Goal: Task Accomplishment & Management: Use online tool/utility

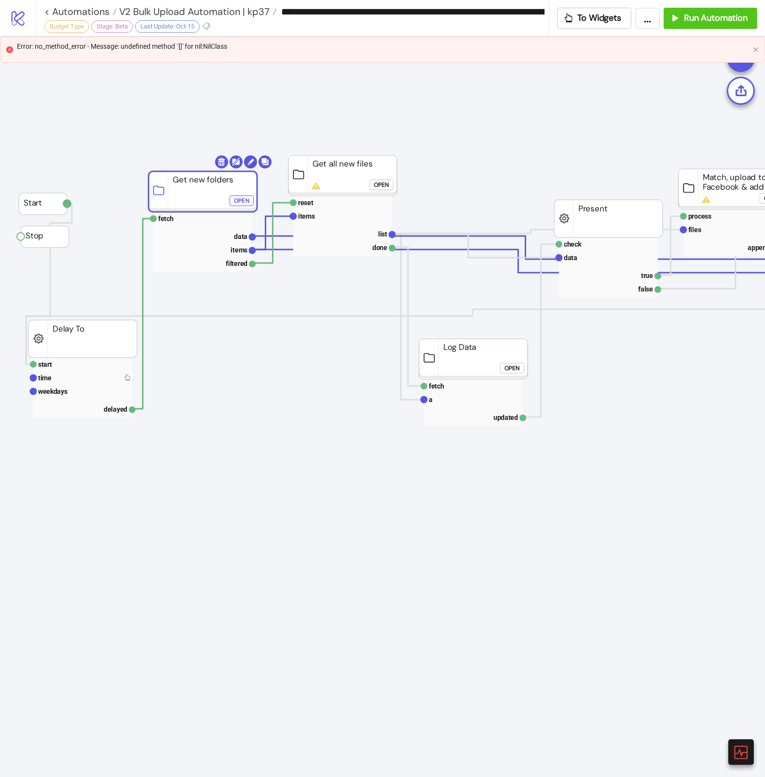
scroll to position [17, 8]
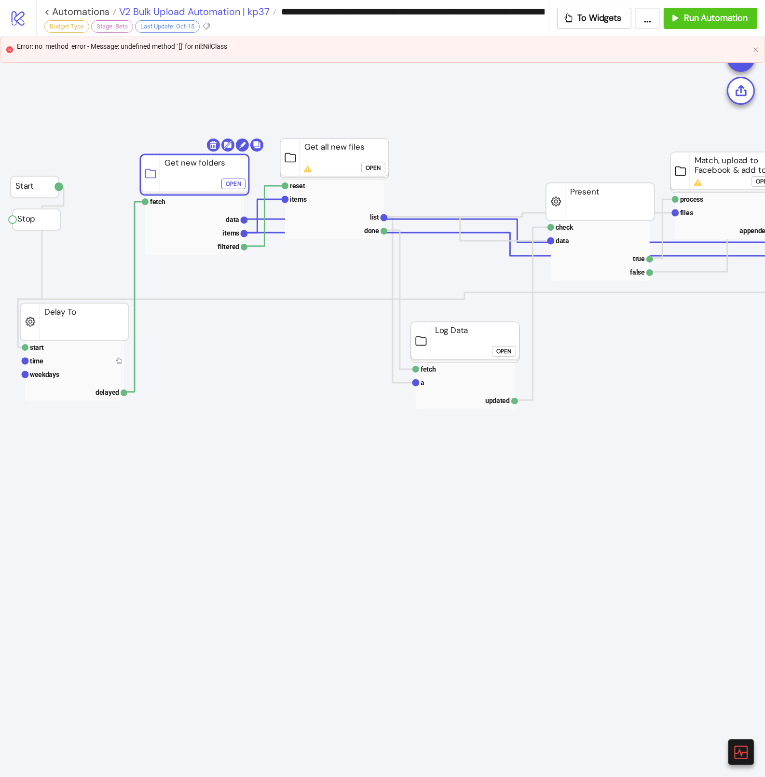
click at [135, 11] on span "V2 Bulk Upload Automation | kp37" at bounding box center [193, 11] width 153 height 13
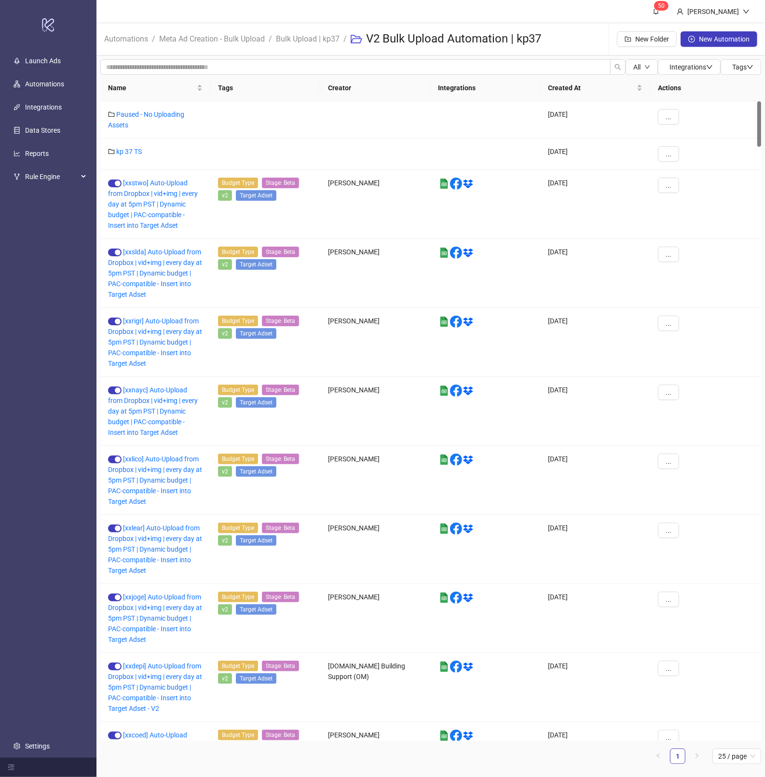
click at [296, 30] on li "Bulk Upload | kp37" at bounding box center [308, 39] width 64 height 31
click at [247, 35] on link "Meta Ad Creation - Bulk Upload" at bounding box center [212, 38] width 110 height 11
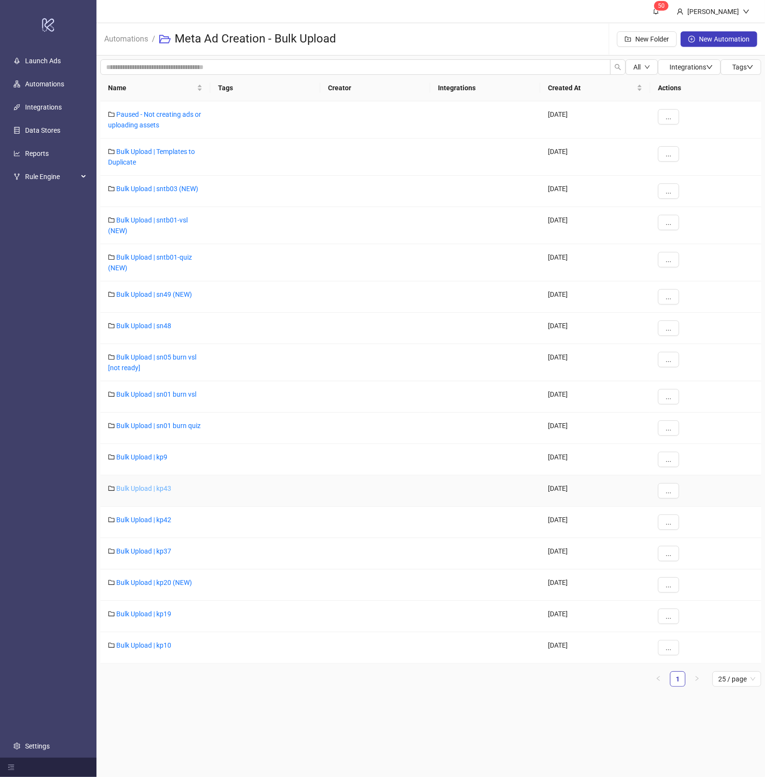
click at [153, 490] on link "Bulk Upload | kp43" at bounding box center [143, 488] width 55 height 8
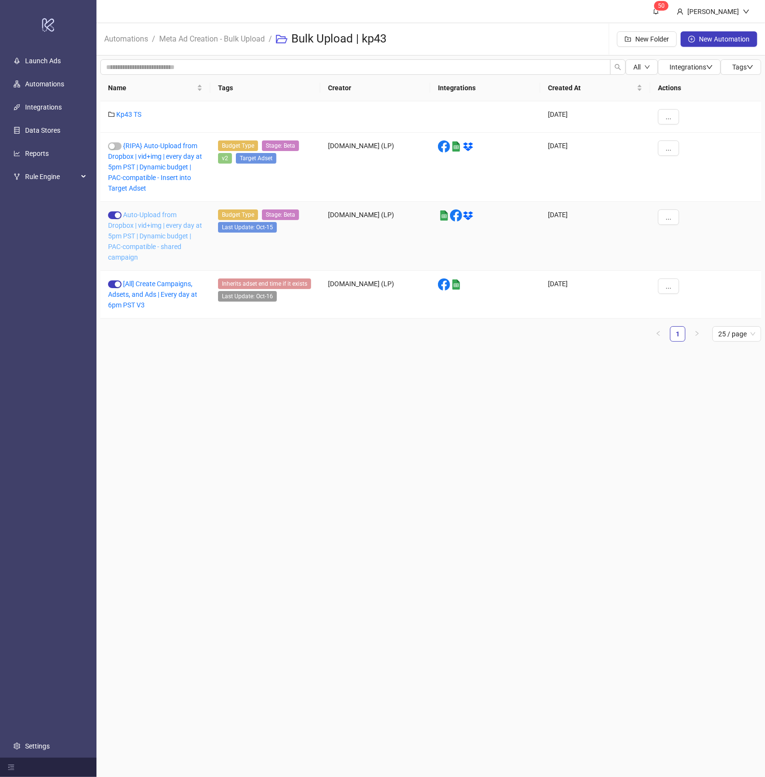
click at [174, 238] on link "Auto-Upload from Dropbox | vid+img | every day at 5pm PST | Dynamic budget | PA…" at bounding box center [155, 236] width 94 height 50
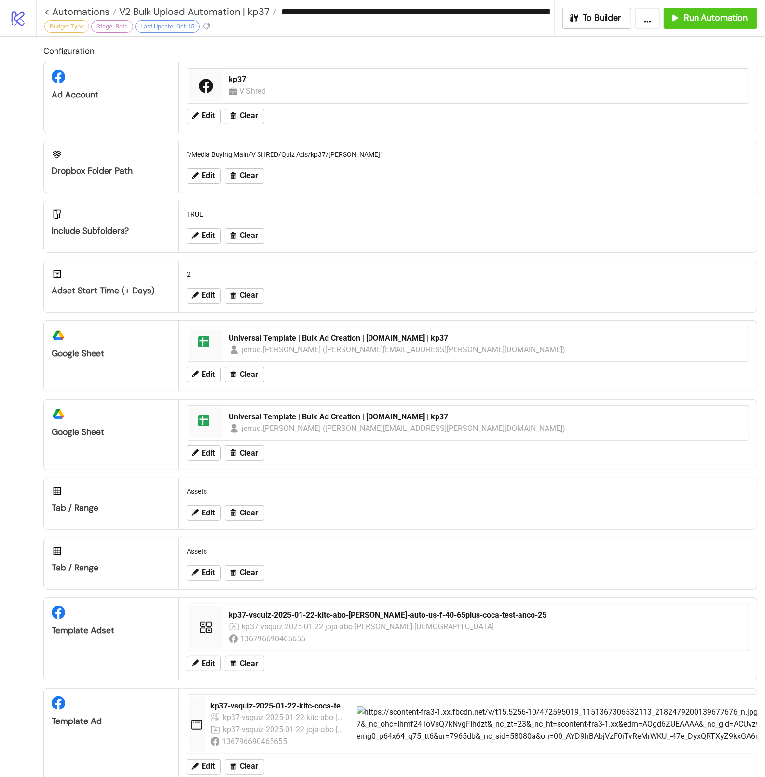
type input "**********"
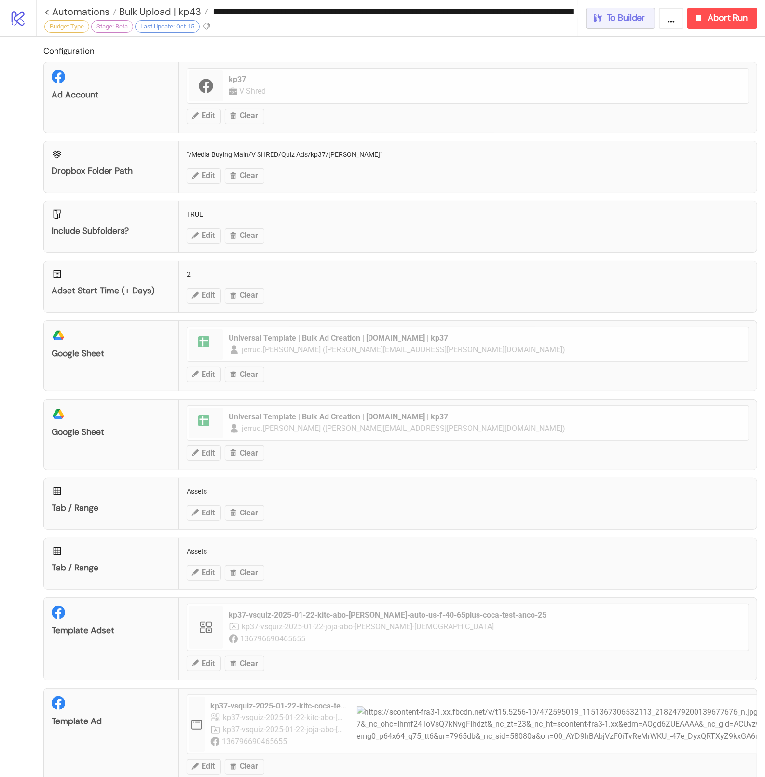
click at [619, 18] on span "To Builder" at bounding box center [626, 18] width 39 height 11
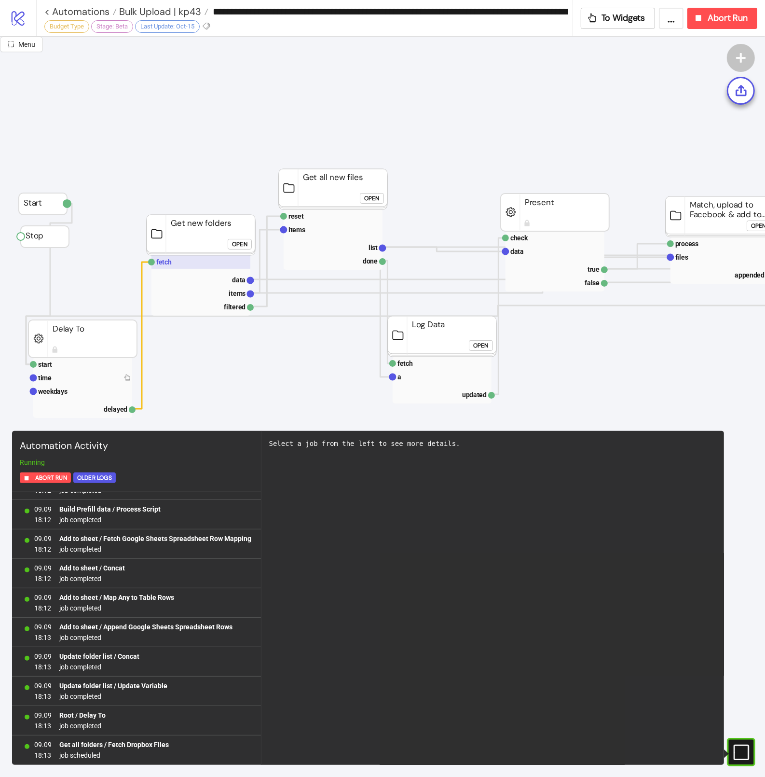
scroll to position [743, 0]
click at [155, 262] on rect at bounding box center [200, 262] width 99 height 14
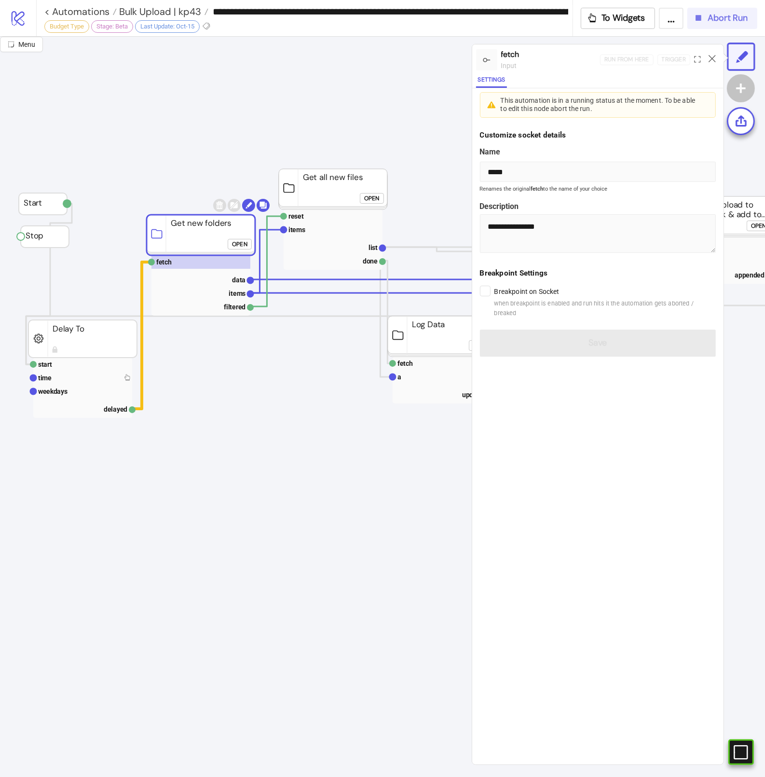
click at [705, 21] on div "Abort Run" at bounding box center [720, 18] width 55 height 11
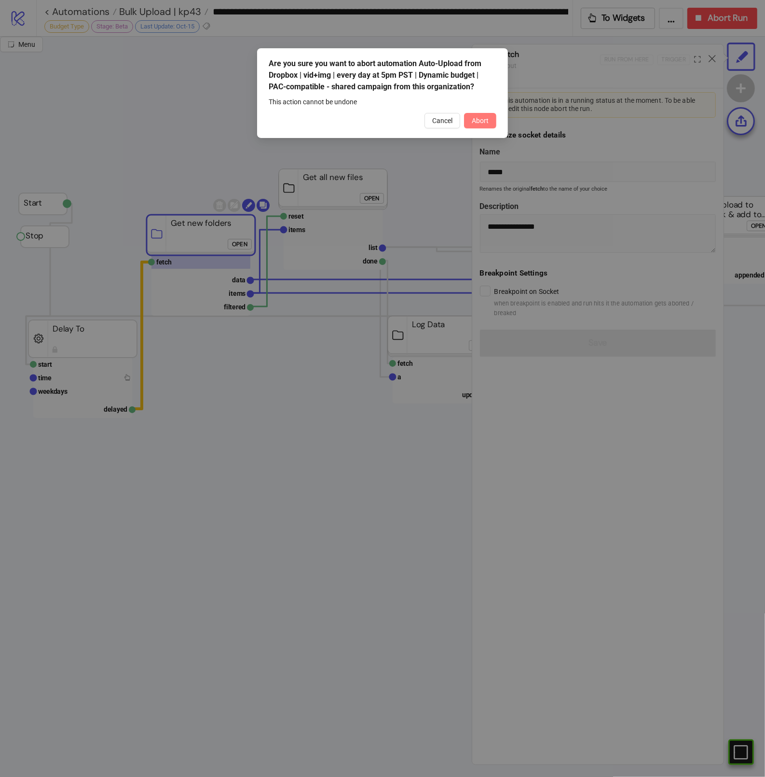
click at [484, 125] on button "Abort" at bounding box center [480, 120] width 32 height 15
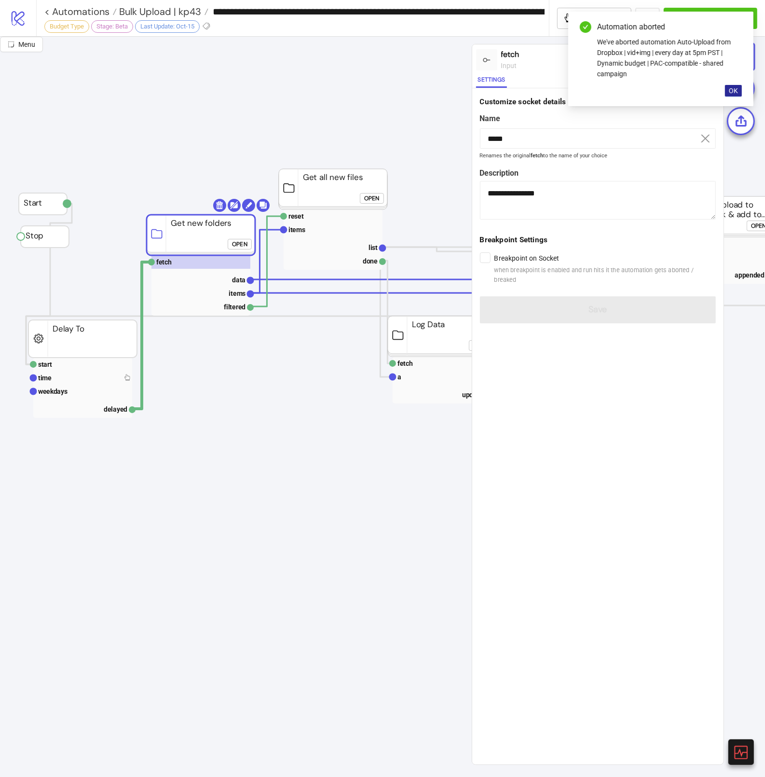
click at [730, 88] on span "OK" at bounding box center [733, 91] width 9 height 8
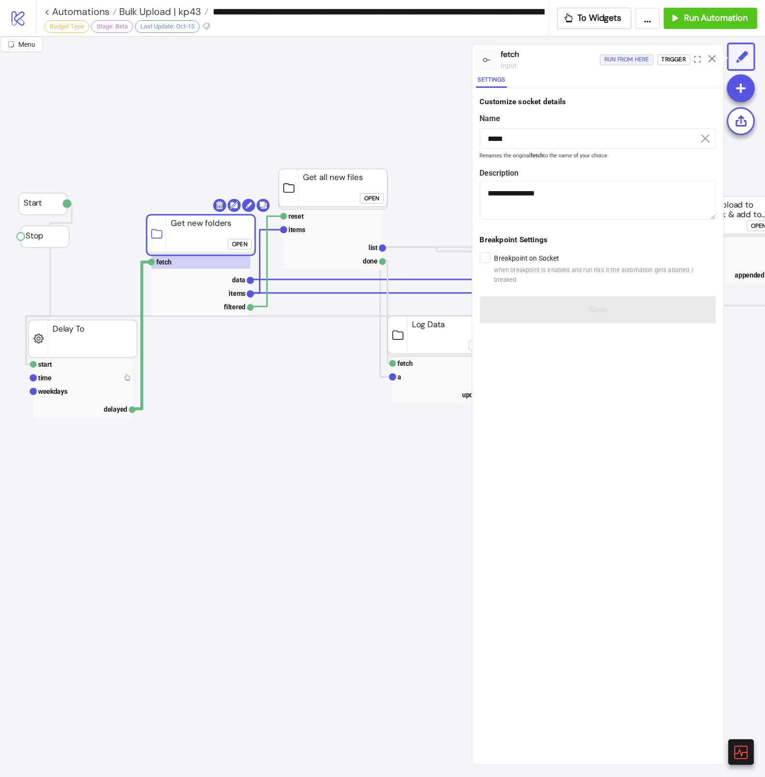
click at [622, 60] on div "Run from here" at bounding box center [627, 59] width 45 height 11
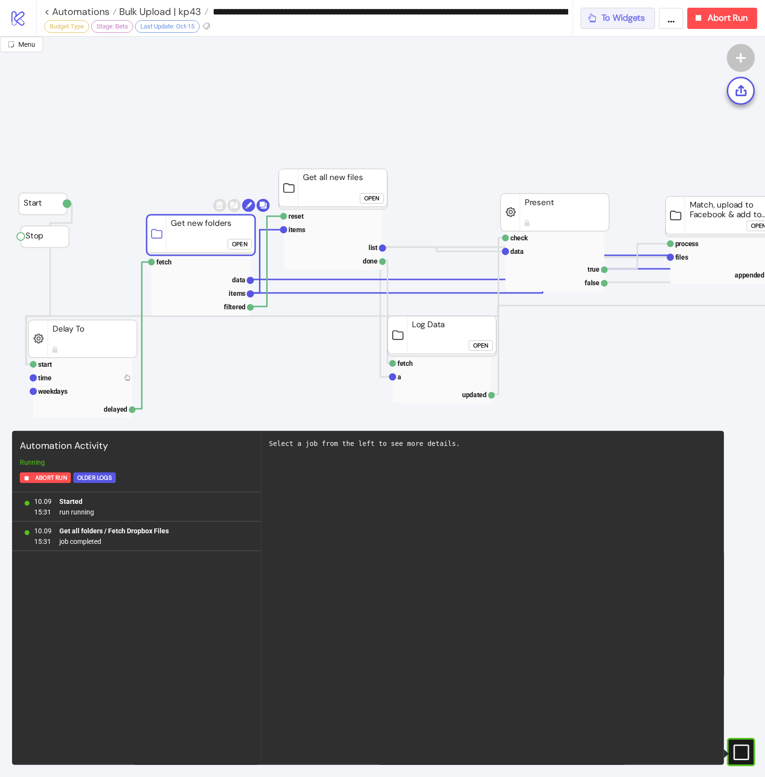
click at [600, 19] on div "To Widgets" at bounding box center [616, 18] width 58 height 11
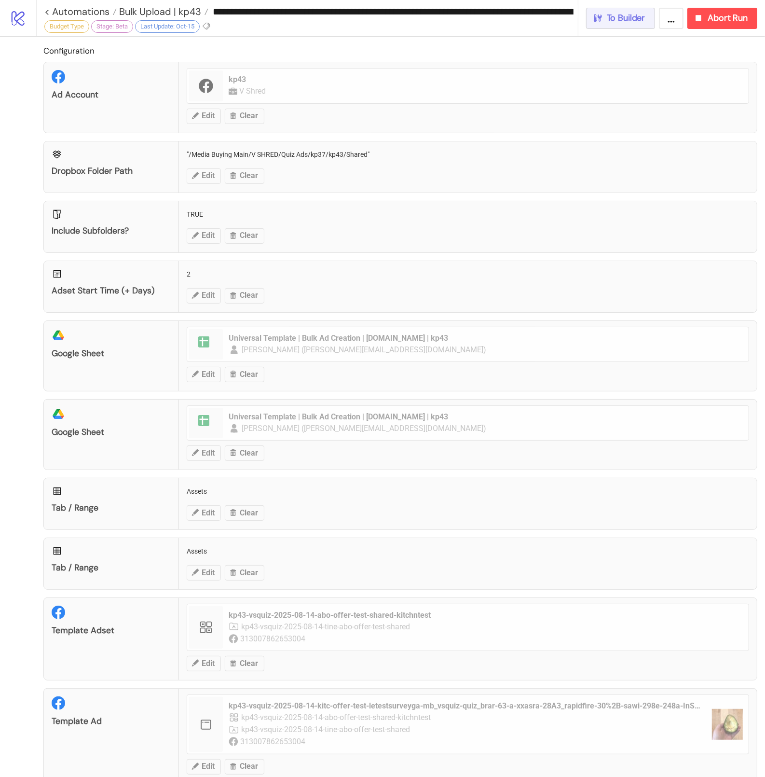
click at [628, 20] on span "To Builder" at bounding box center [626, 18] width 39 height 11
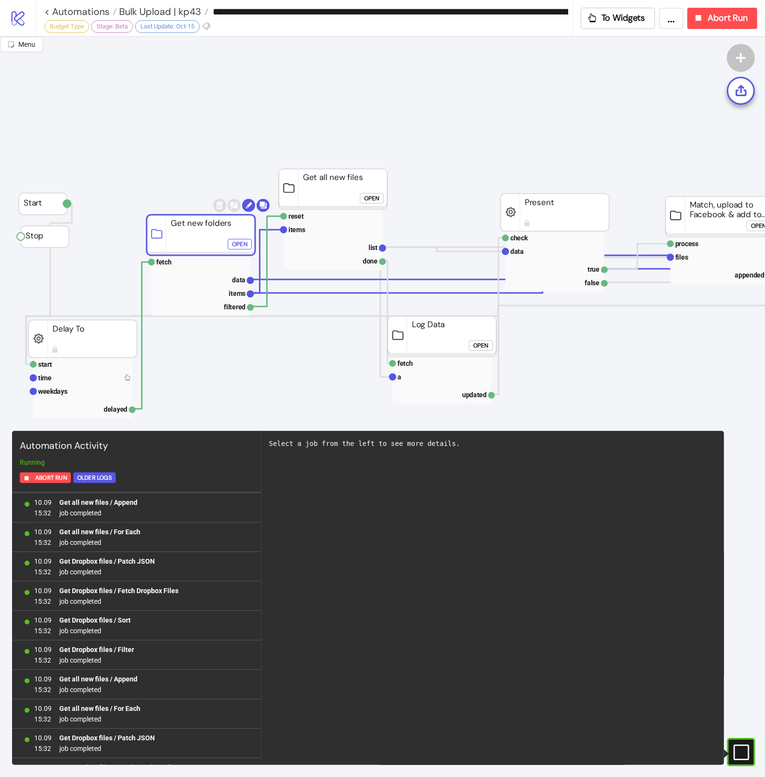
scroll to position [1618, 0]
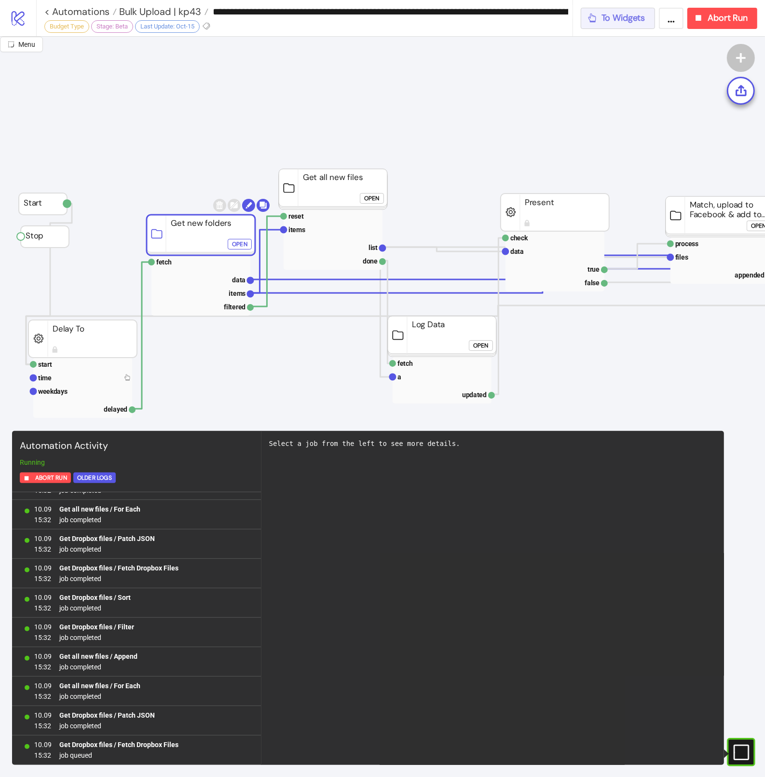
click at [613, 20] on span "To Widgets" at bounding box center [624, 18] width 44 height 11
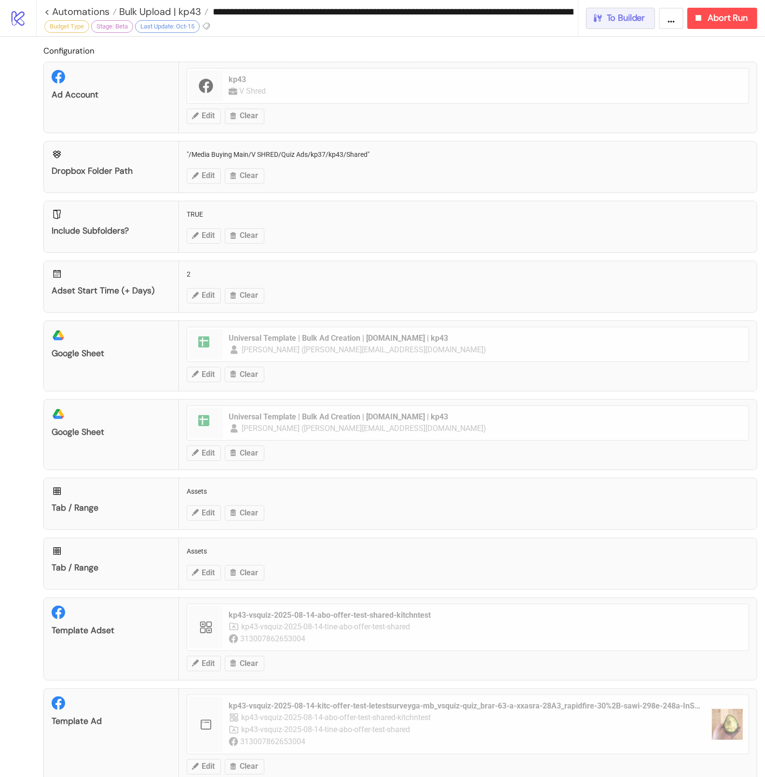
click at [606, 14] on div "To Builder" at bounding box center [618, 18] width 53 height 11
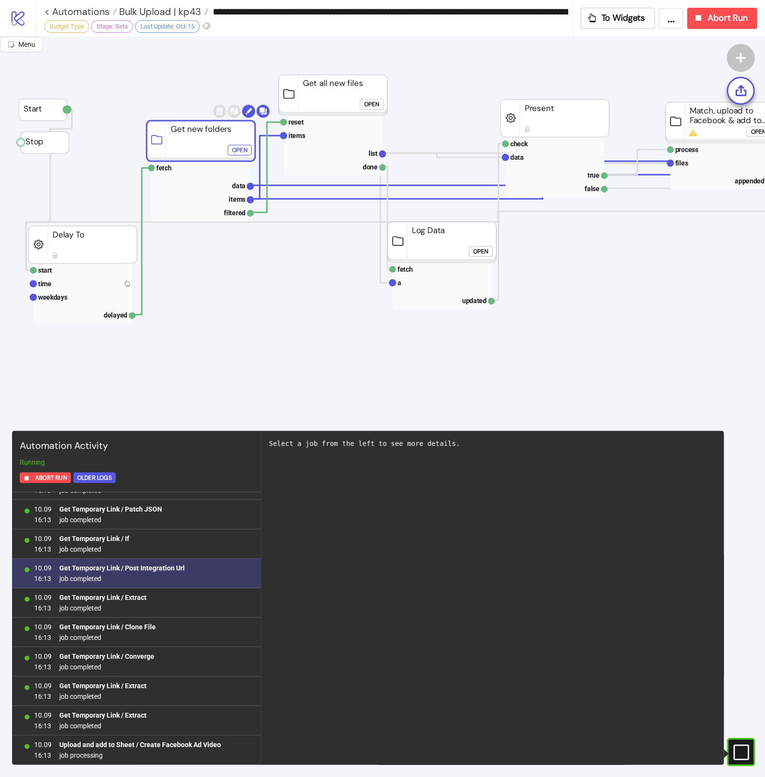
scroll to position [18209, 0]
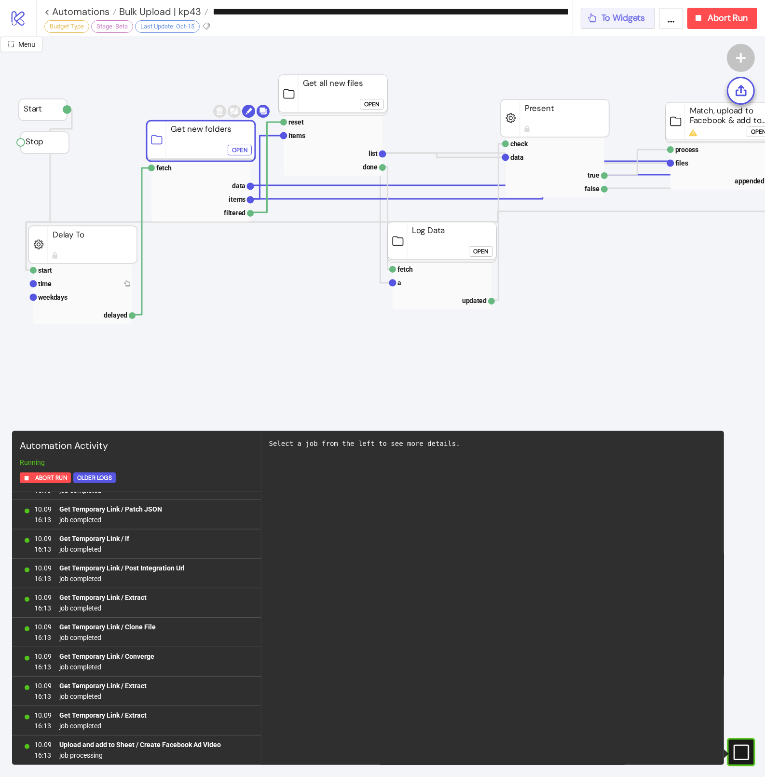
click at [610, 19] on span "To Widgets" at bounding box center [624, 18] width 44 height 11
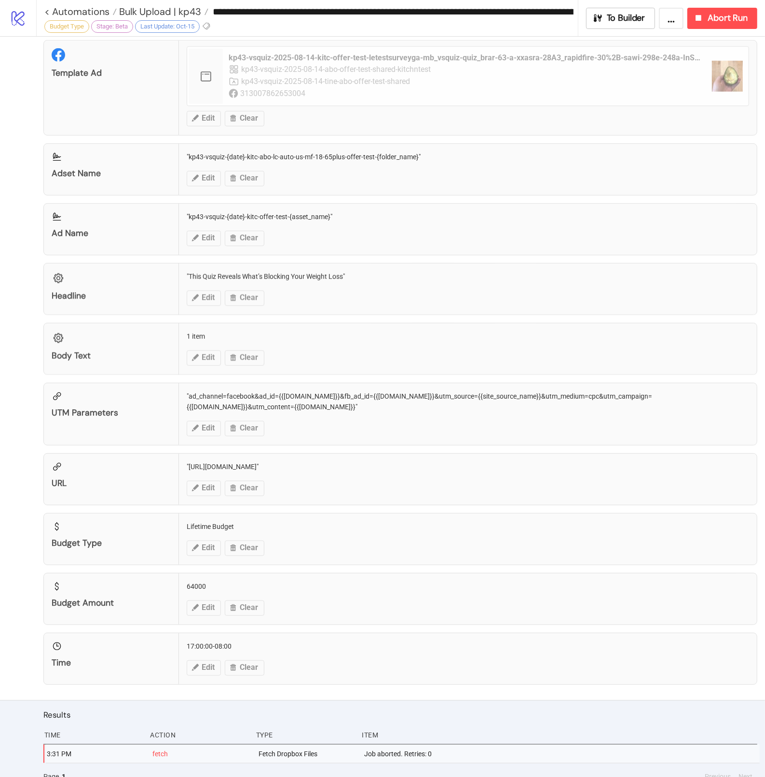
scroll to position [669, 0]
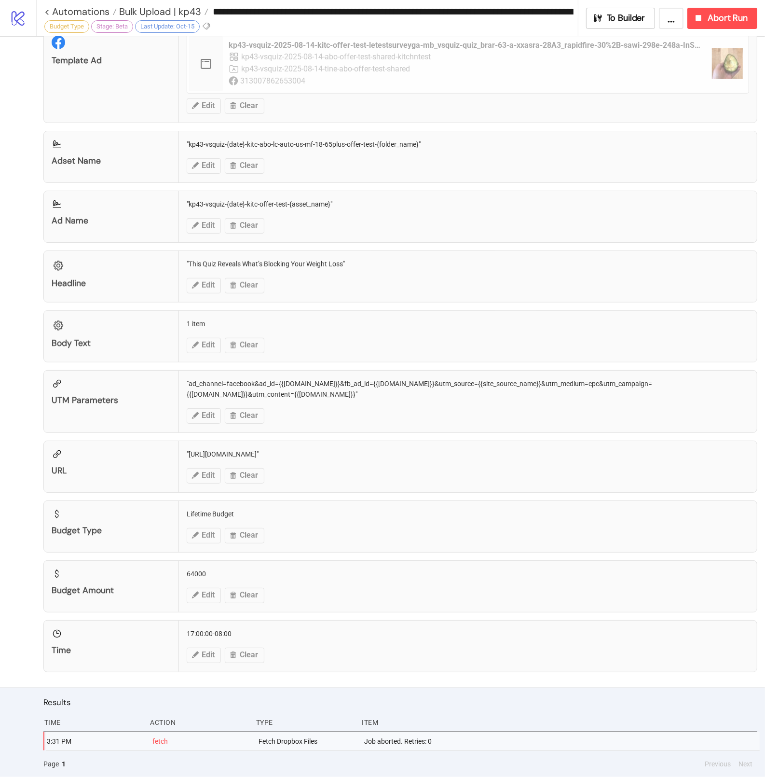
click at [394, 739] on div "Job aborted. Retries: 0" at bounding box center [561, 741] width 397 height 18
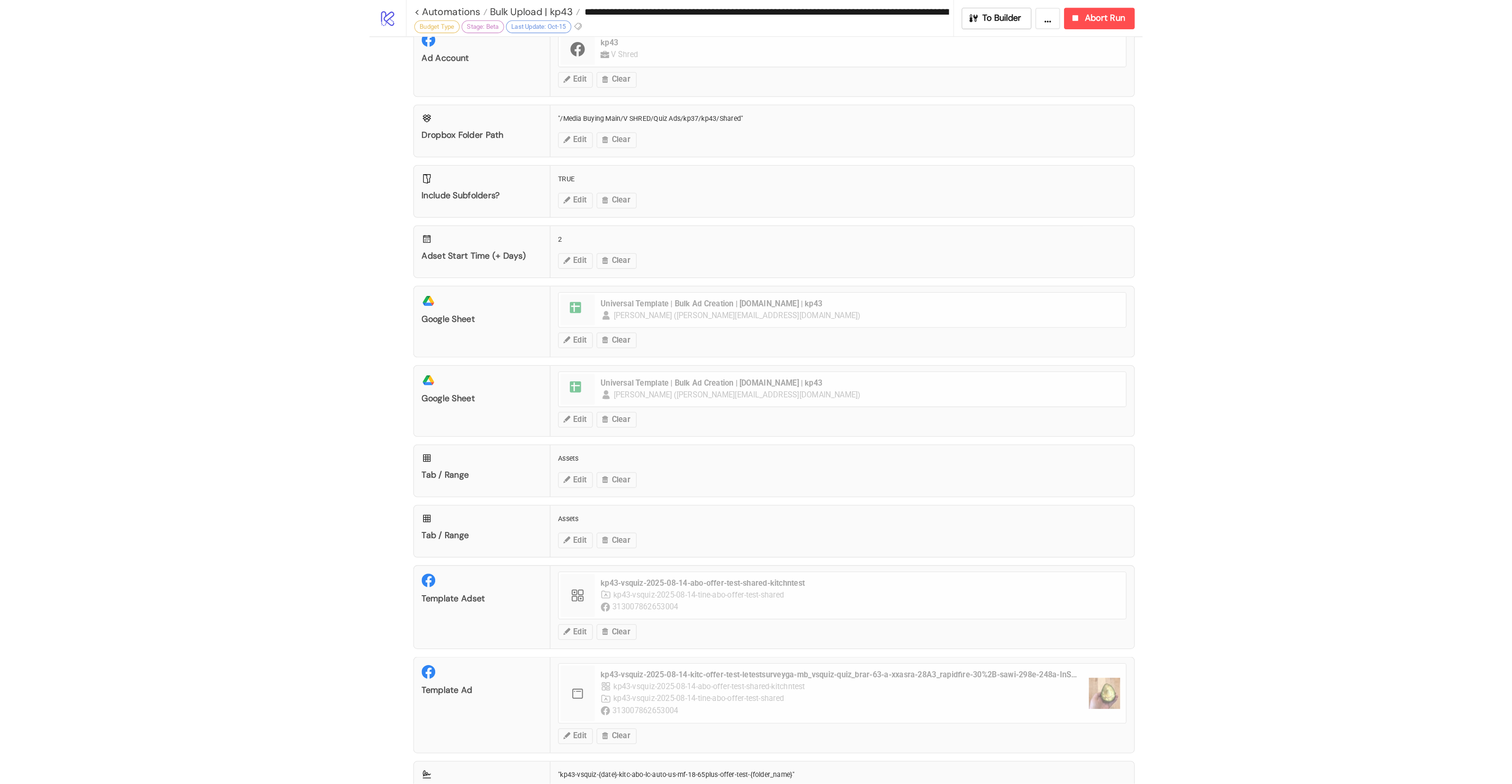
scroll to position [0, 0]
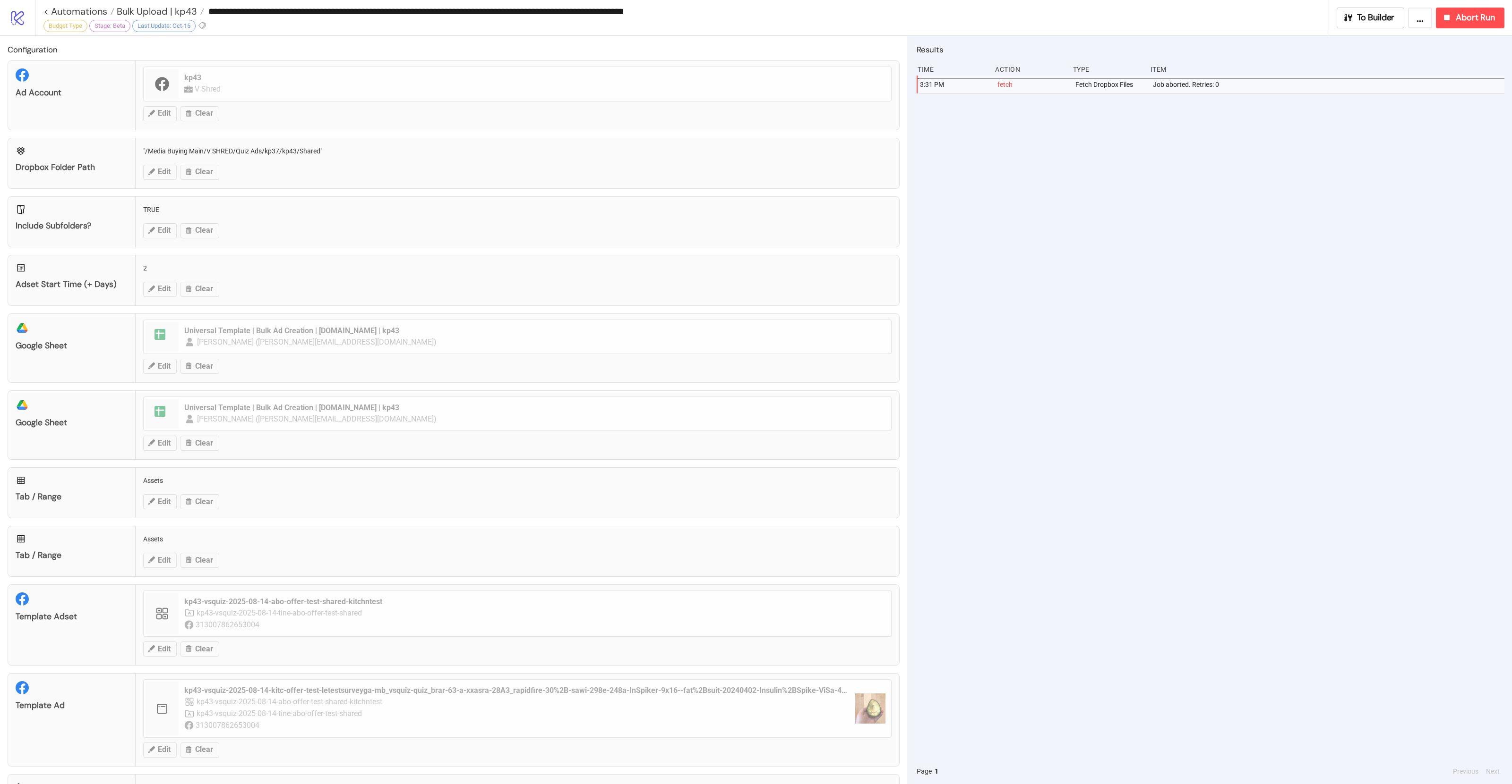
click at [749, 88] on div "Fetch Dropbox Files" at bounding box center [1110, 84] width 71 height 18
click at [749, 22] on button "..." at bounding box center [1420, 18] width 24 height 21
click at [749, 79] on div "fetch" at bounding box center [1032, 84] width 71 height 18
click at [749, 80] on div "fetch" at bounding box center [1032, 84] width 71 height 18
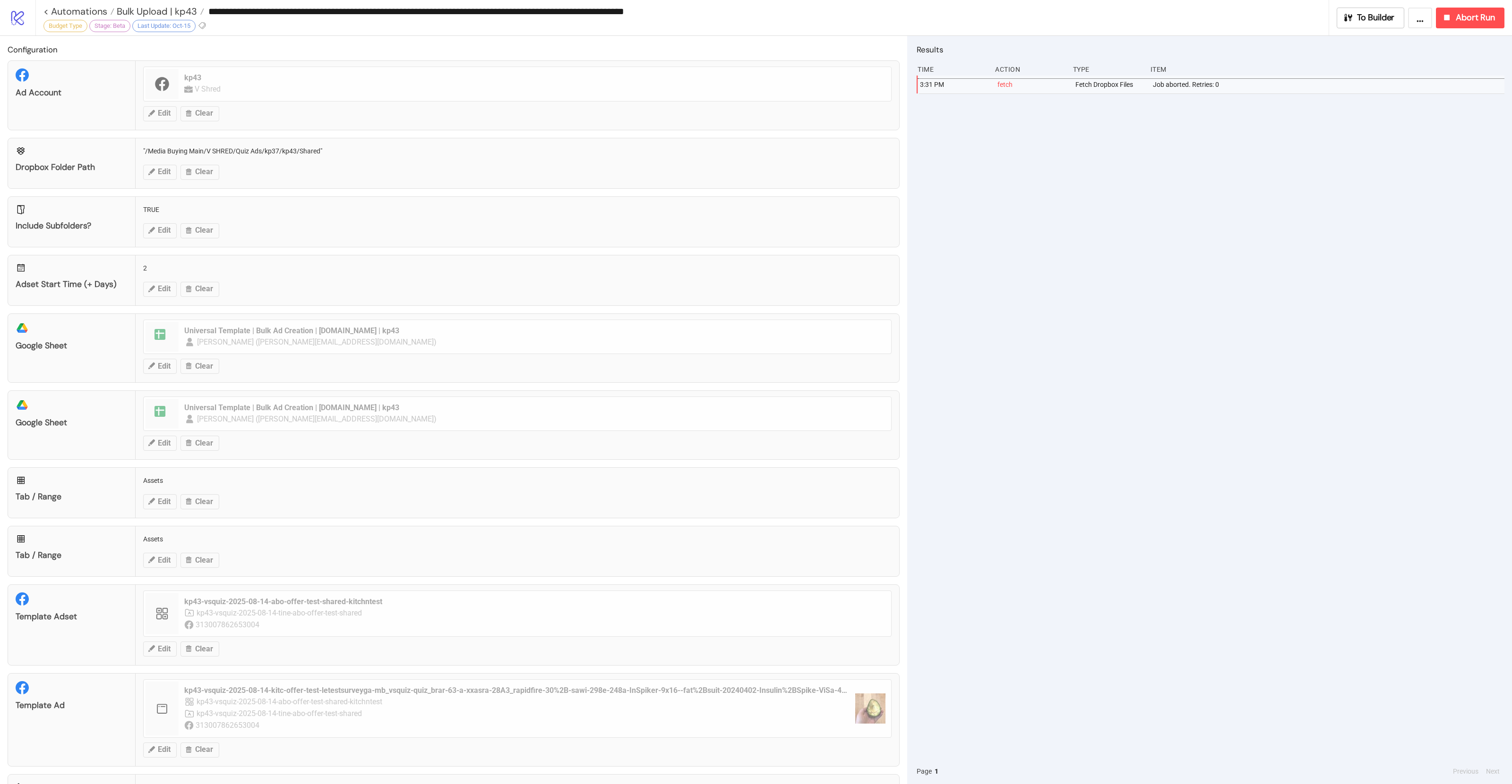
click at [749, 84] on div "3:31 PM" at bounding box center [954, 84] width 71 height 18
click at [749, 18] on span "To Builder" at bounding box center [1376, 18] width 38 height 11
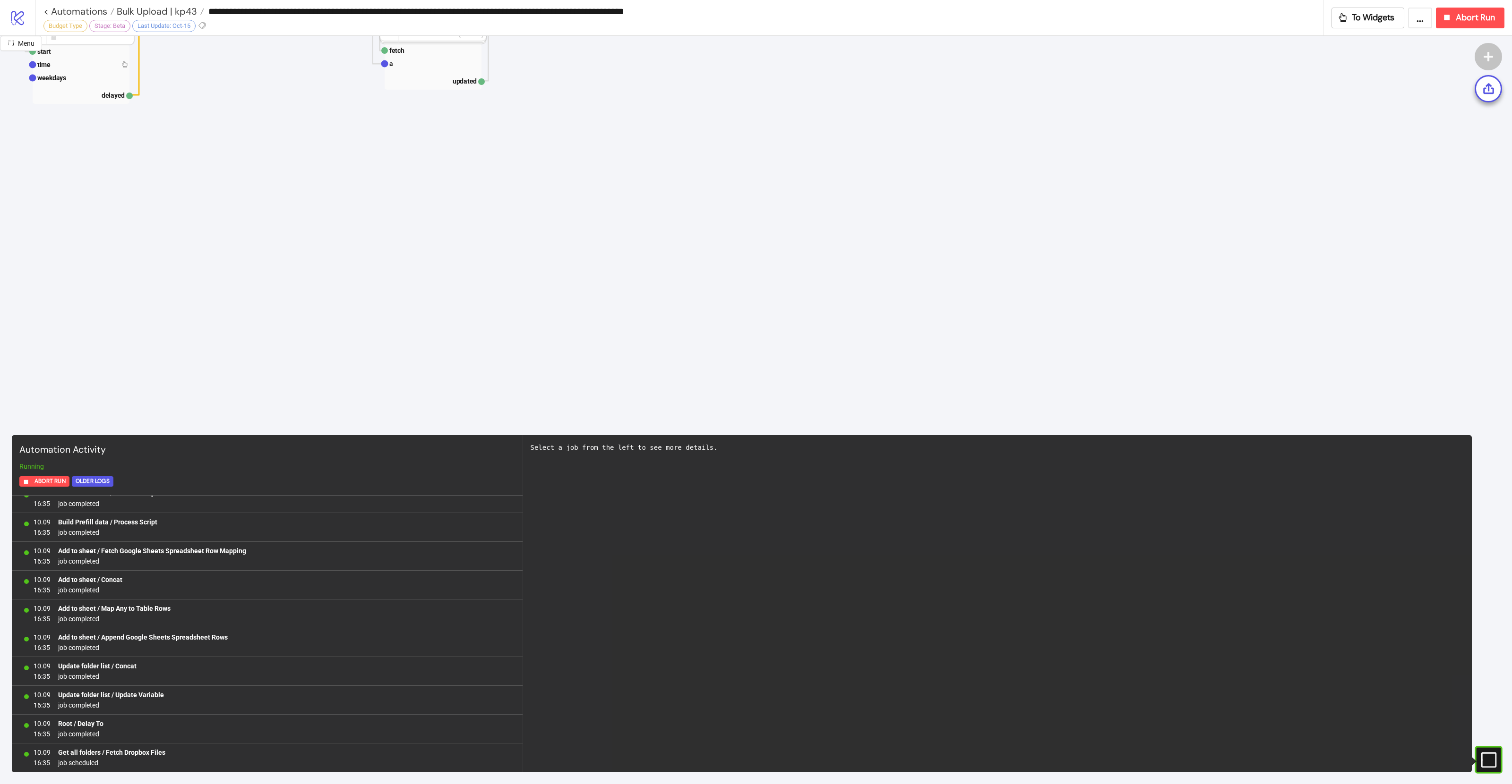
scroll to position [180, 0]
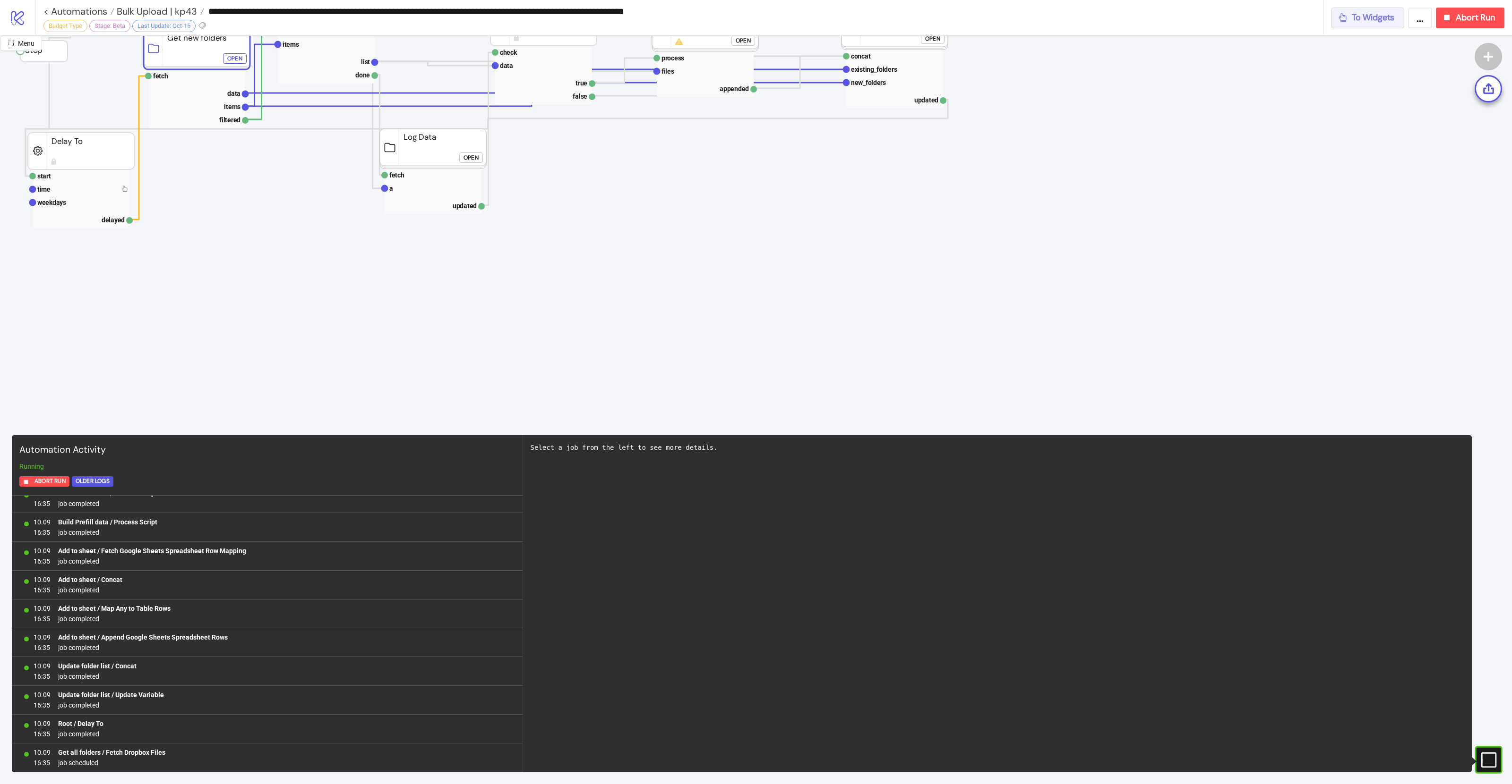
click at [749, 21] on span "To Widgets" at bounding box center [1373, 18] width 43 height 11
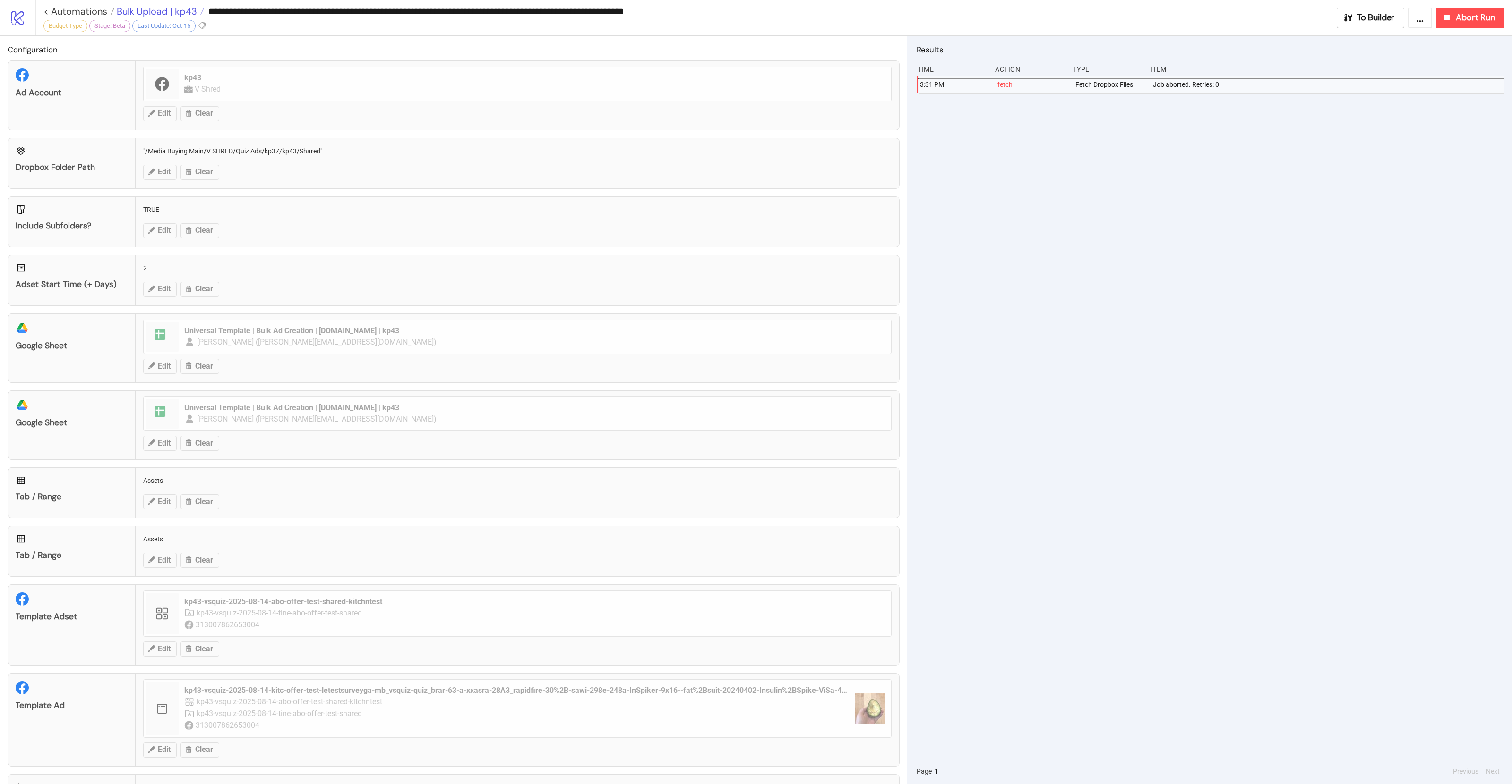
click at [172, 15] on span "Bulk Upload | kp43" at bounding box center [156, 11] width 82 height 13
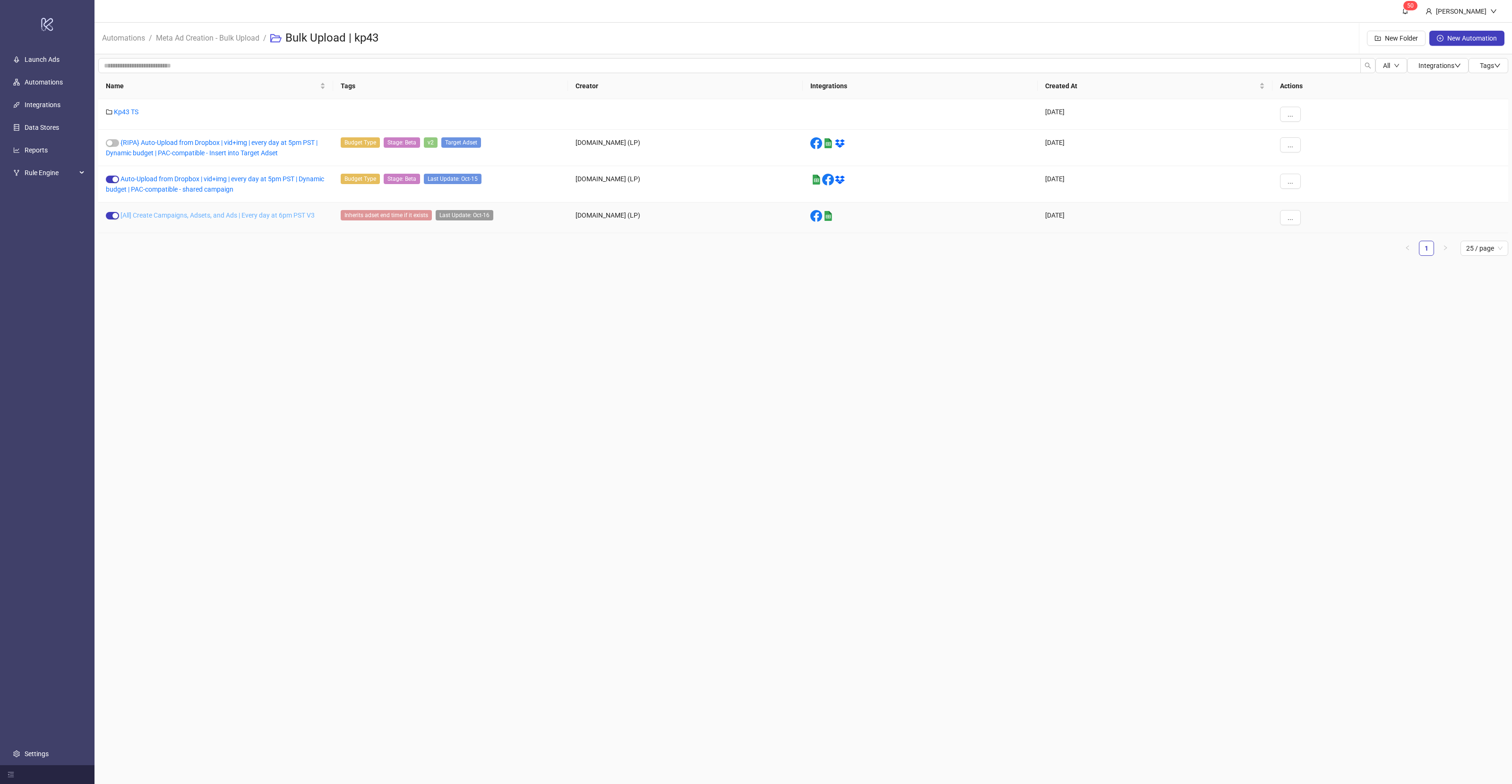
click at [205, 211] on link "[All] Create Campaigns, Adsets, and Ads | Every day at 6pm PST V3" at bounding box center [217, 215] width 194 height 8
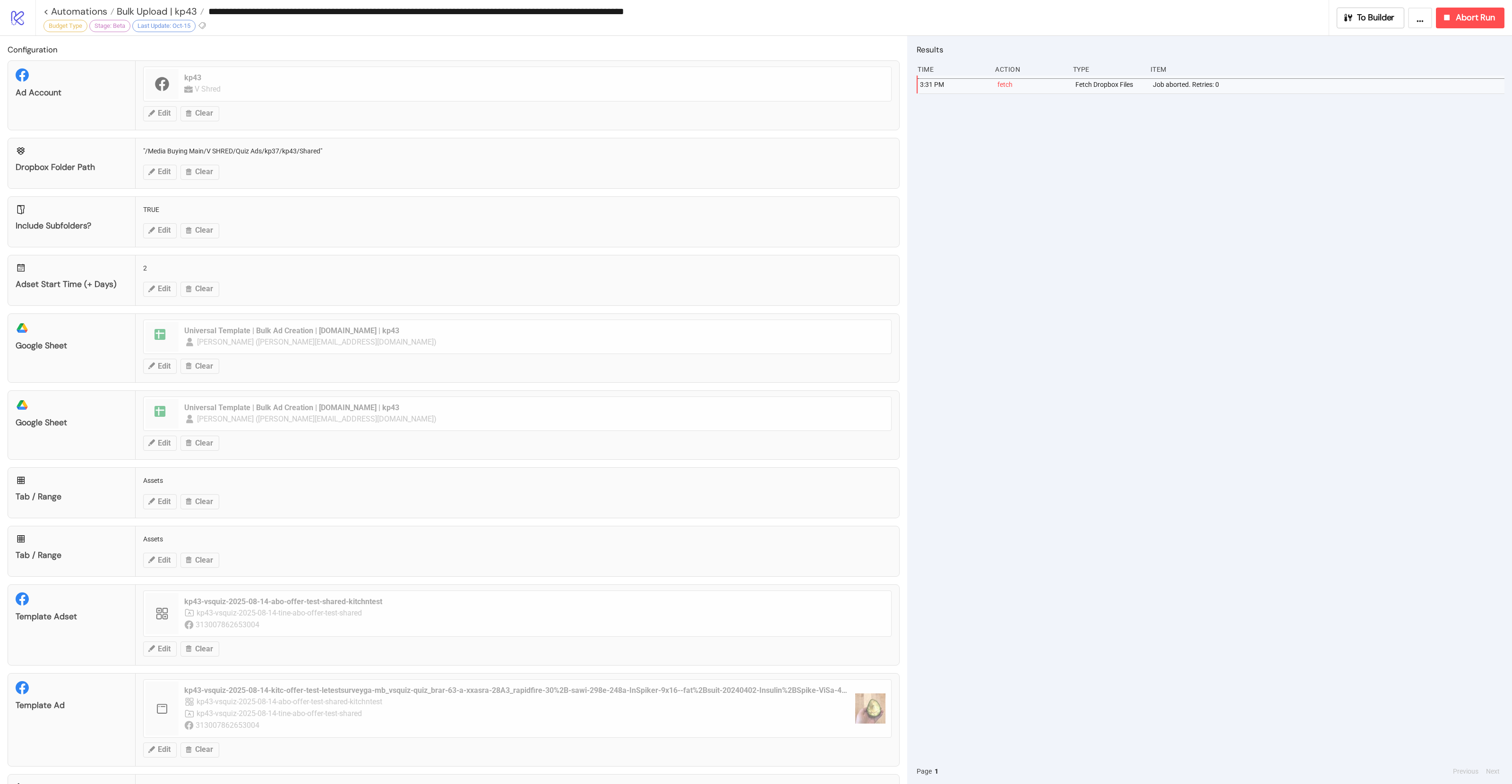
type input "**********"
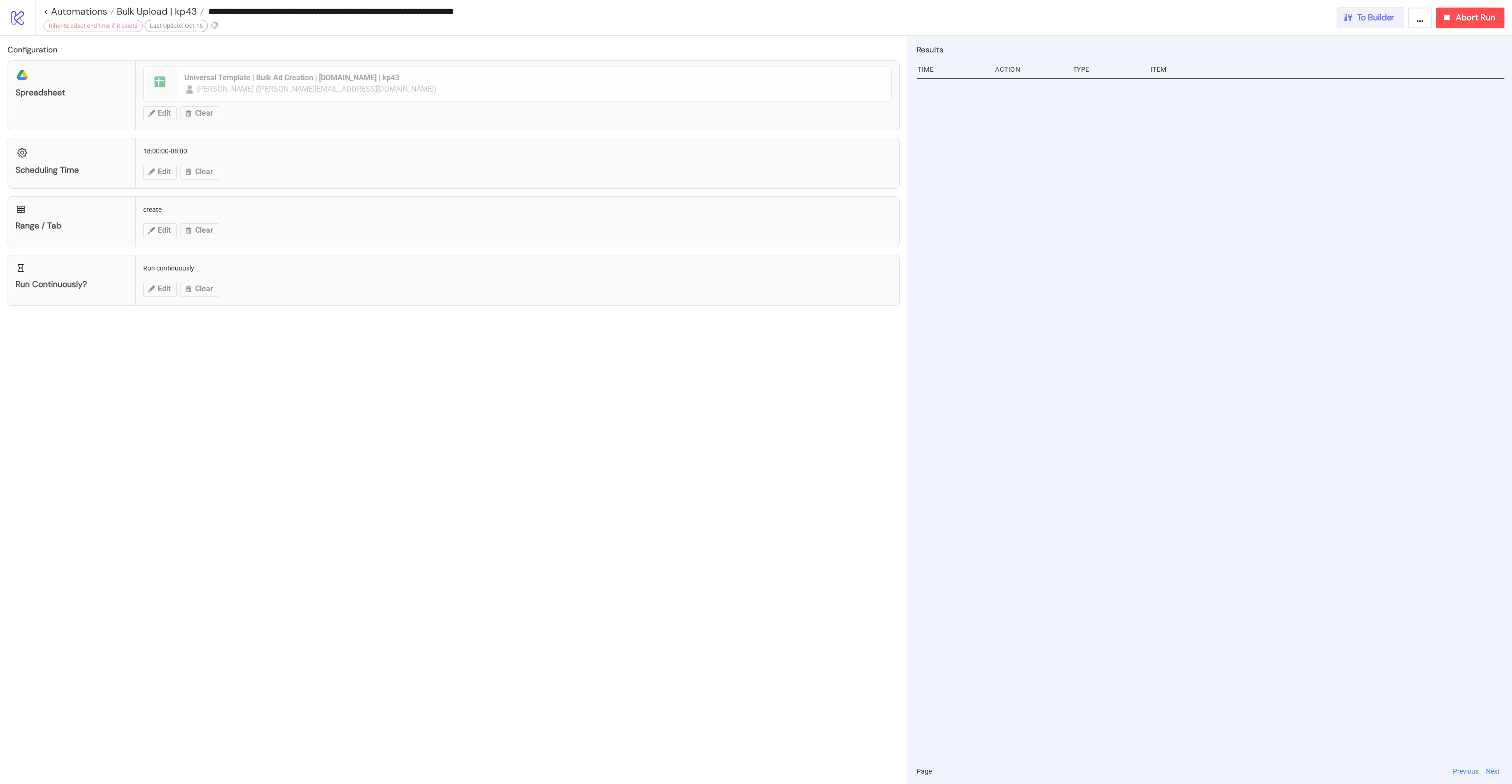
click at [749, 17] on div "To Builder" at bounding box center [1368, 18] width 52 height 11
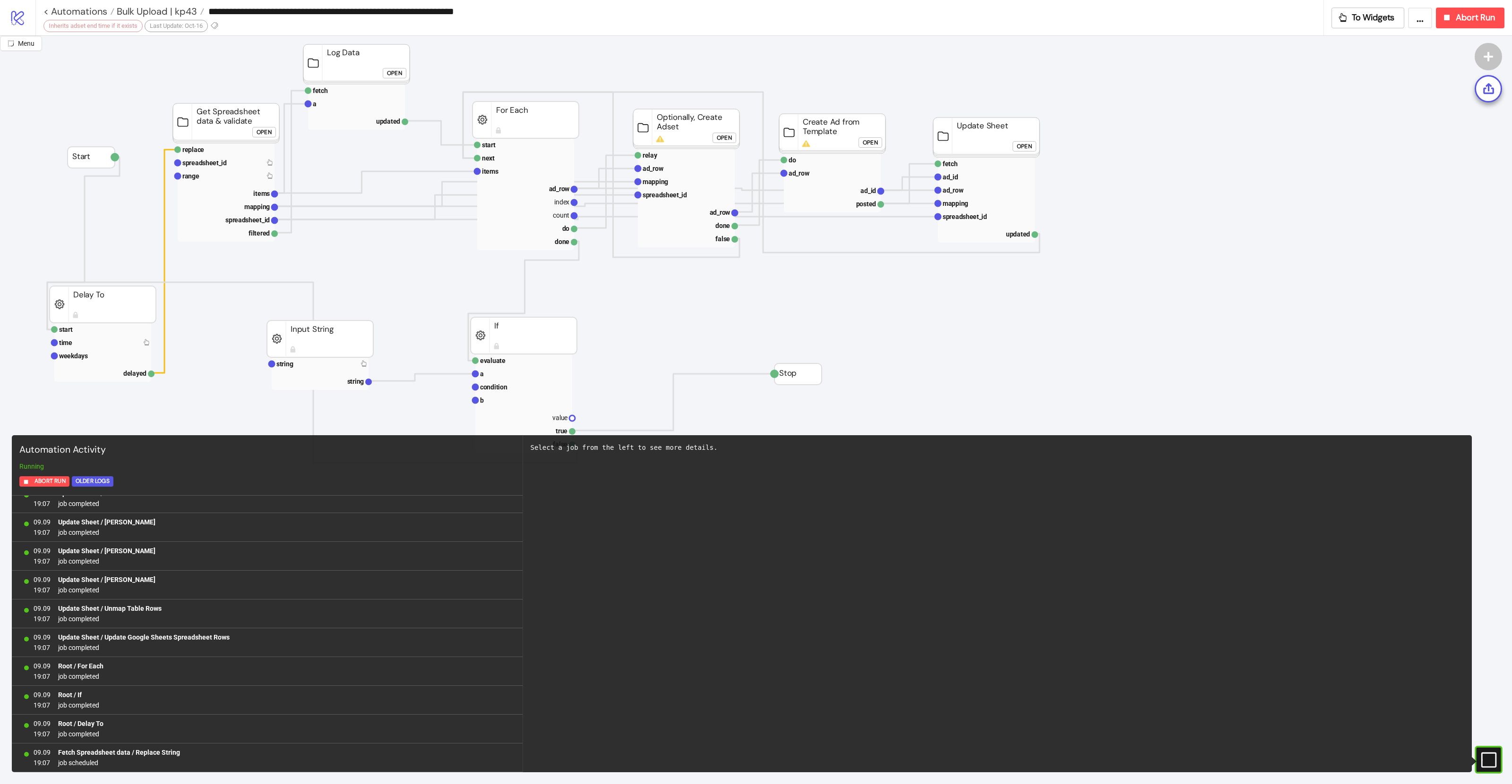
scroll to position [90, 0]
click at [749, 485] on div "Select a job from the left to see more details." at bounding box center [997, 604] width 949 height 337
click at [71, 326] on text "start" at bounding box center [66, 330] width 14 height 8
